Goal: Communication & Community: Connect with others

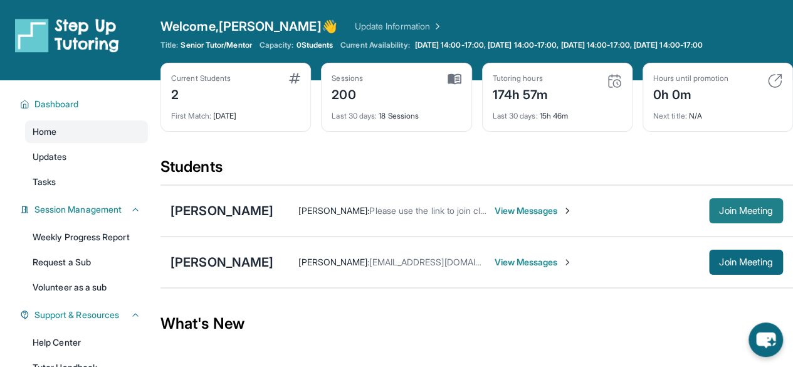
click at [749, 210] on span "Join Meeting" at bounding box center [746, 211] width 54 height 8
click at [521, 263] on span "View Messages" at bounding box center [533, 262] width 78 height 13
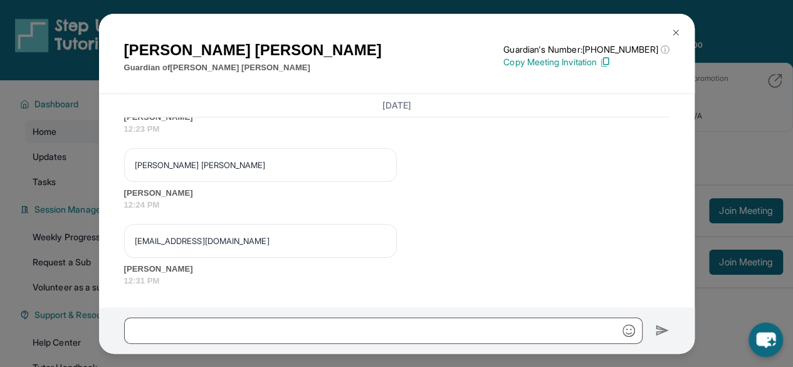
scroll to position [32114, 0]
drag, startPoint x: 168, startPoint y: 231, endPoint x: 153, endPoint y: 229, distance: 15.2
click at [153, 234] on p "[EMAIL_ADDRESS][DOMAIN_NAME]" at bounding box center [260, 240] width 251 height 13
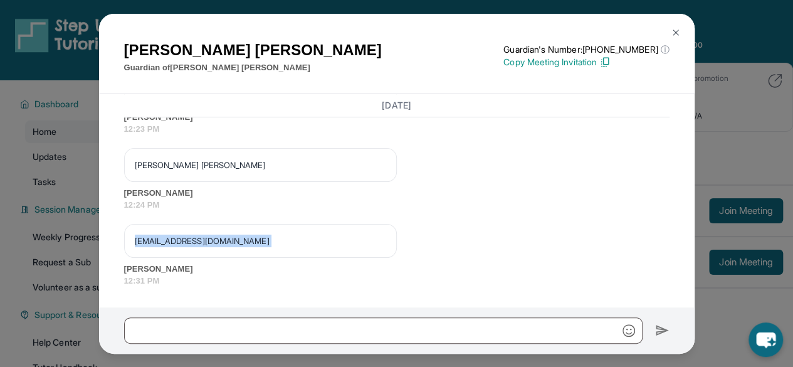
click at [153, 234] on p "[EMAIL_ADDRESS][DOMAIN_NAME]" at bounding box center [260, 240] width 251 height 13
copy p "[EMAIL_ADDRESS][DOMAIN_NAME]"
click at [652, 199] on span "12:24 PM" at bounding box center [396, 205] width 545 height 13
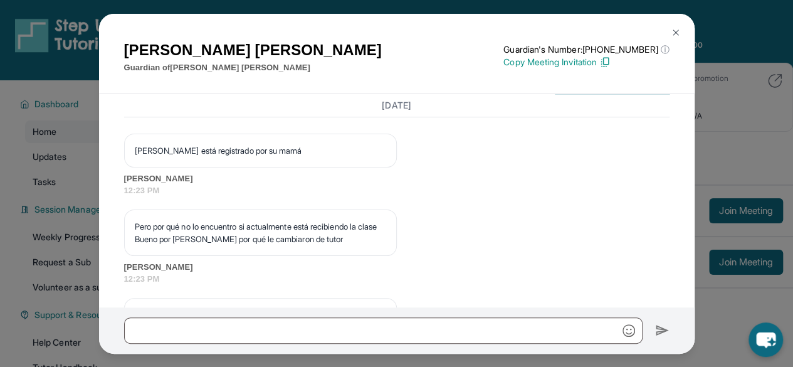
scroll to position [31430, 0]
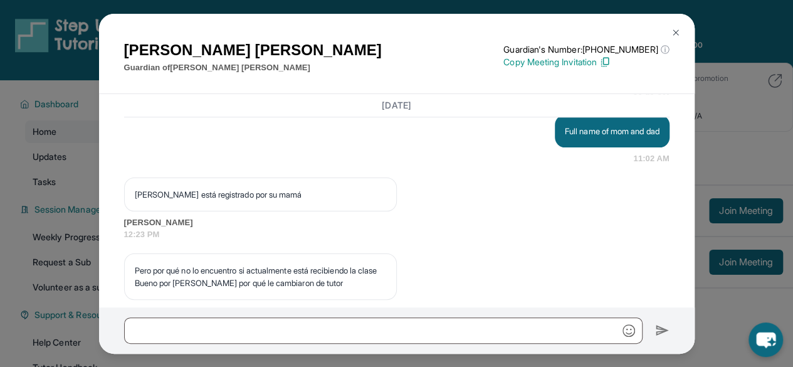
click at [675, 32] on img at bounding box center [675, 33] width 10 height 10
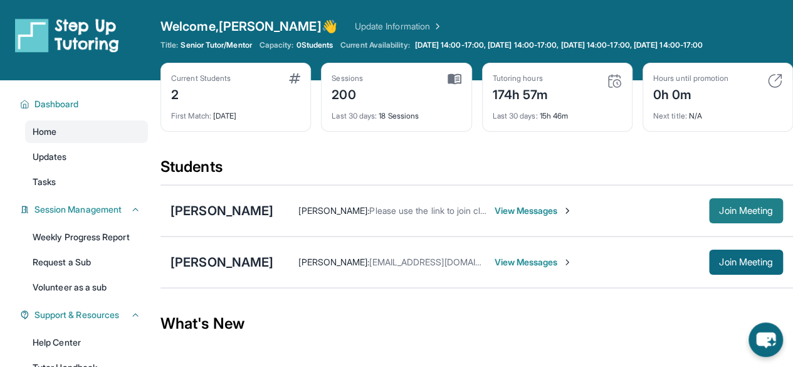
click at [737, 216] on button "Join Meeting" at bounding box center [746, 210] width 74 height 25
